Goal: Task Accomplishment & Management: Complete application form

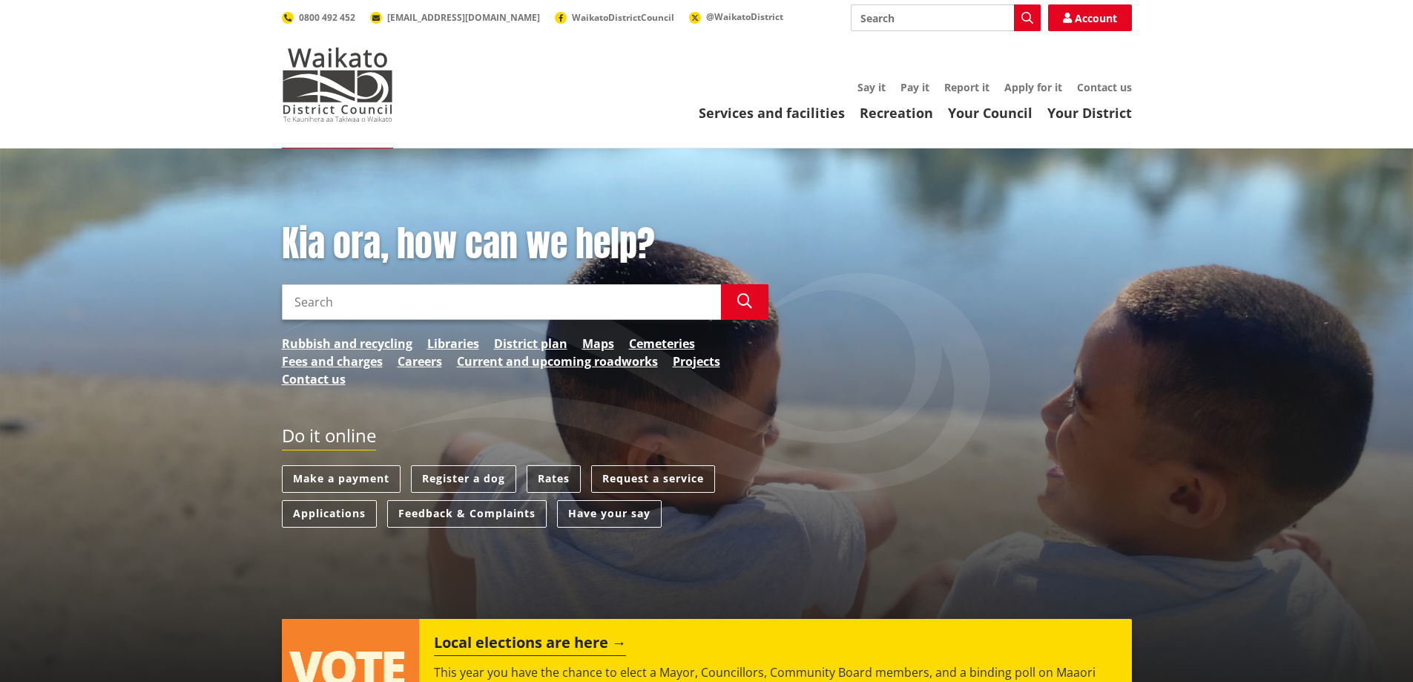
click at [564, 477] on link "Rates" at bounding box center [554, 478] width 54 height 27
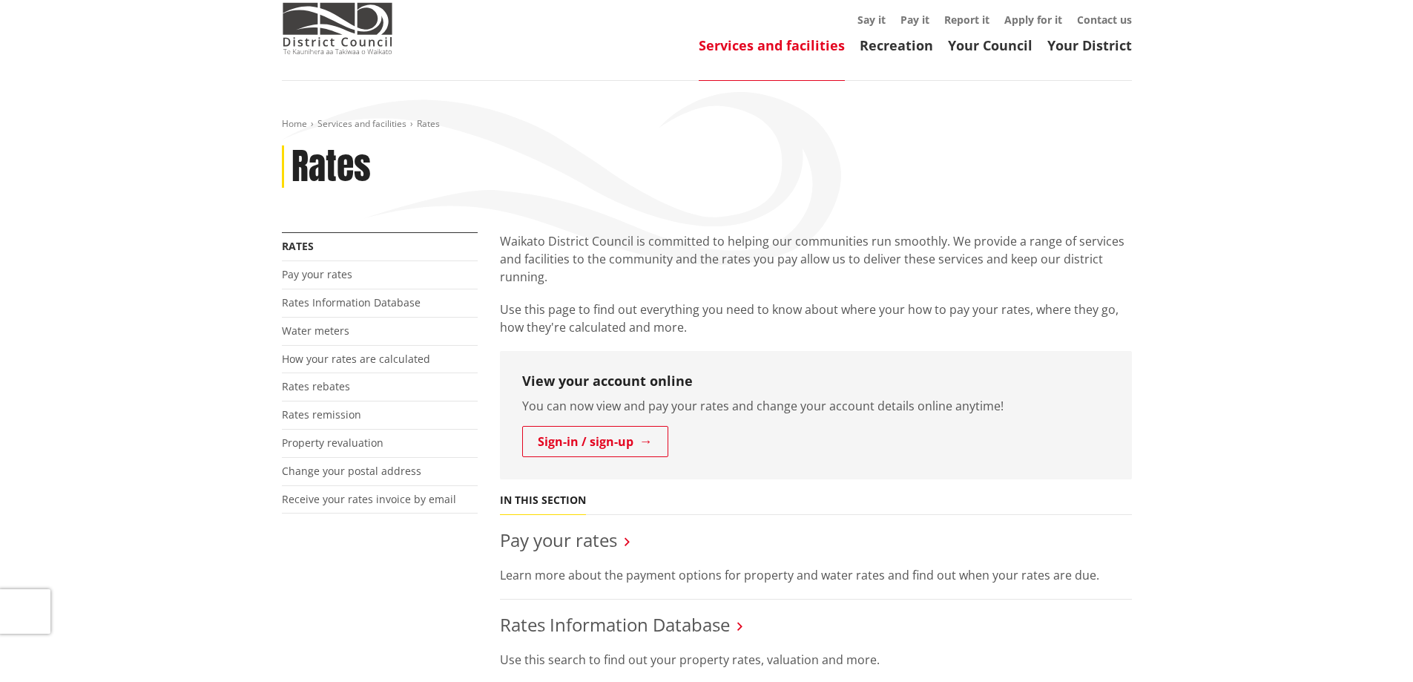
scroll to position [148, 0]
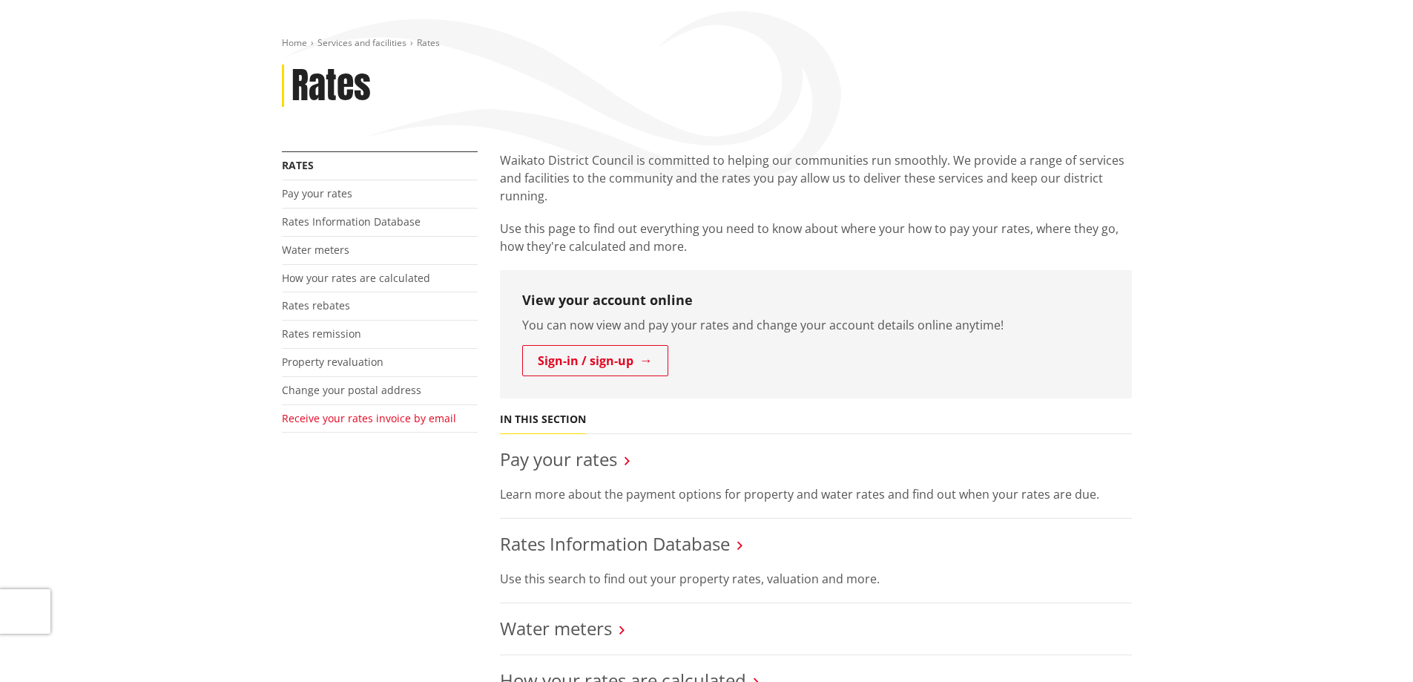
click at [369, 423] on link "Receive your rates invoice by email" at bounding box center [369, 418] width 174 height 14
